Goal: Task Accomplishment & Management: Use online tool/utility

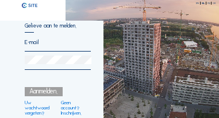
type input "[EMAIL_ADDRESS][DOMAIN_NAME]"
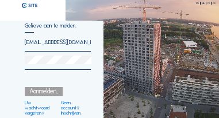
click at [50, 91] on div "Aanmelden." at bounding box center [43, 91] width 37 height 9
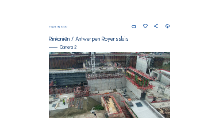
scroll to position [119, 0]
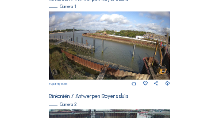
click at [149, 50] on img at bounding box center [109, 45] width 121 height 68
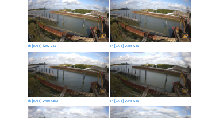
scroll to position [103, 0]
